Goal: Task Accomplishment & Management: Book appointment/travel/reservation

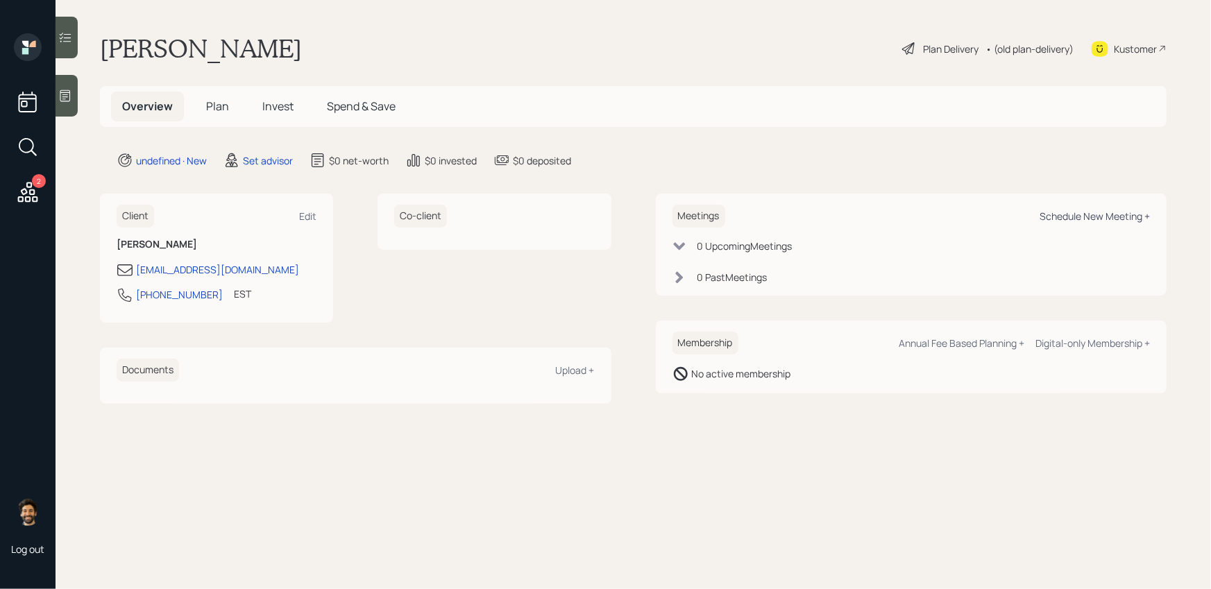
click at [1072, 219] on div "Schedule New Meeting +" at bounding box center [1094, 216] width 110 height 13
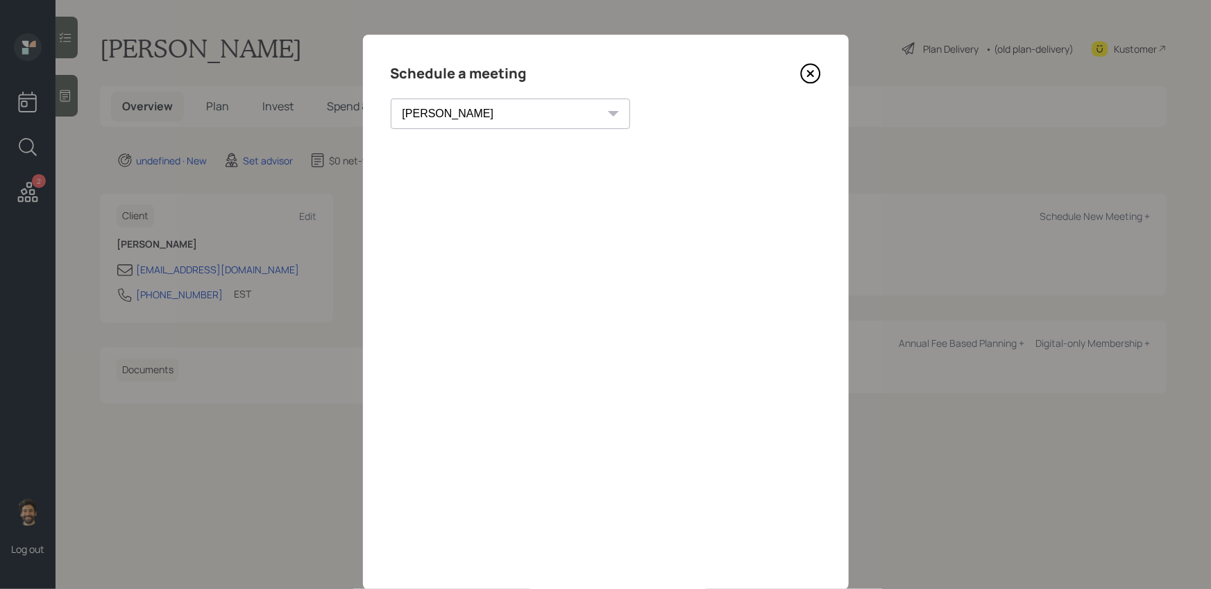
click at [448, 105] on select "[PERSON_NAME] [PERSON_NAME] [PERSON_NAME] [PERSON_NAME] [PERSON_NAME] [PERSON_N…" at bounding box center [510, 114] width 239 height 31
select select "f14b762f-c7c2-4b89-9227-8fa891345eea"
click at [391, 99] on select "[PERSON_NAME] [PERSON_NAME] [PERSON_NAME] [PERSON_NAME] [PERSON_NAME] [PERSON_N…" at bounding box center [510, 114] width 239 height 31
click at [805, 76] on icon at bounding box center [810, 73] width 21 height 21
